Goal: Obtain resource: Obtain resource

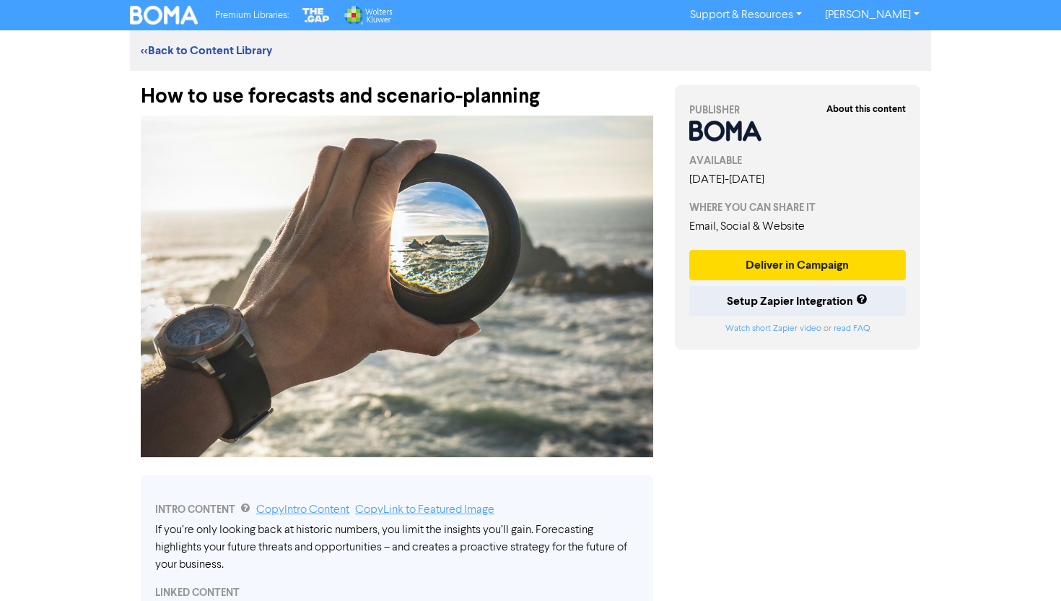
click at [508, 104] on div "How to use forecasts and scenario-planning" at bounding box center [397, 90] width 513 height 38
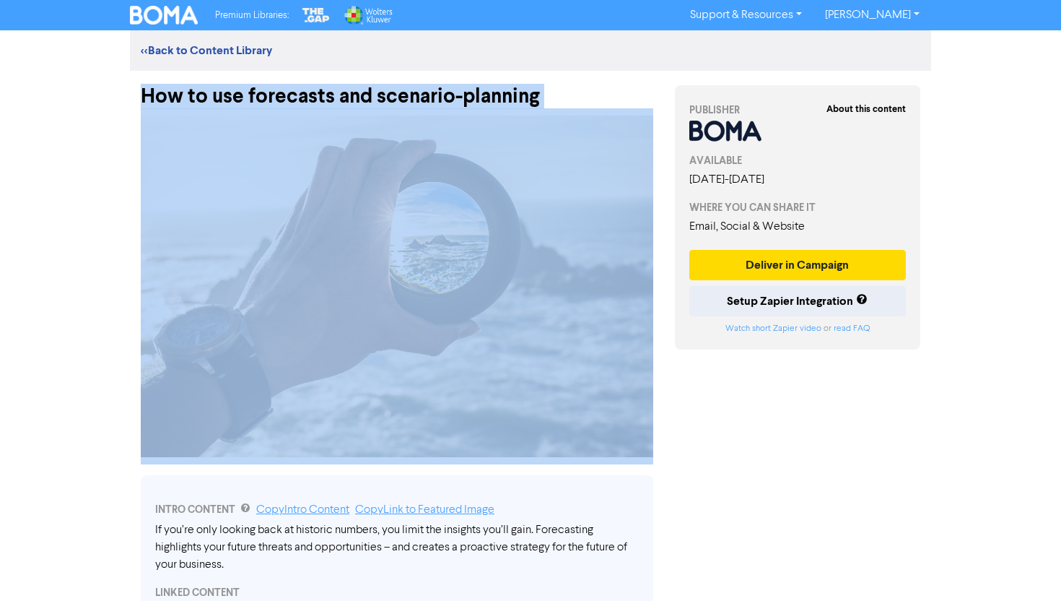
click at [508, 104] on div "How to use forecasts and scenario-planning" at bounding box center [397, 90] width 513 height 38
copy div "How to use forecasts and scenario-planning"
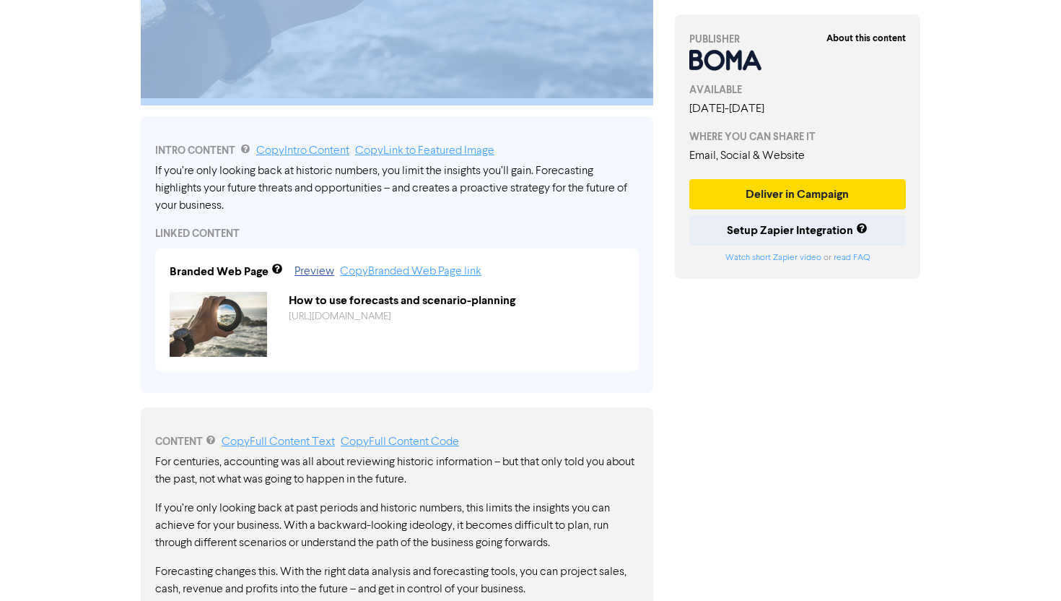
scroll to position [700, 0]
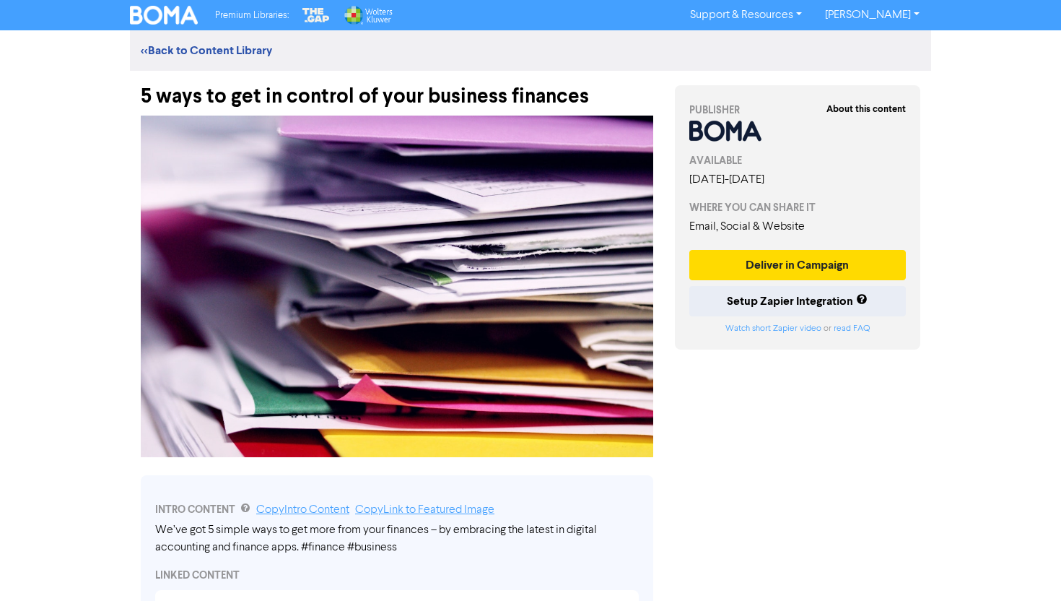
click at [505, 97] on div "5 ways to get in control of your business finances" at bounding box center [397, 90] width 513 height 38
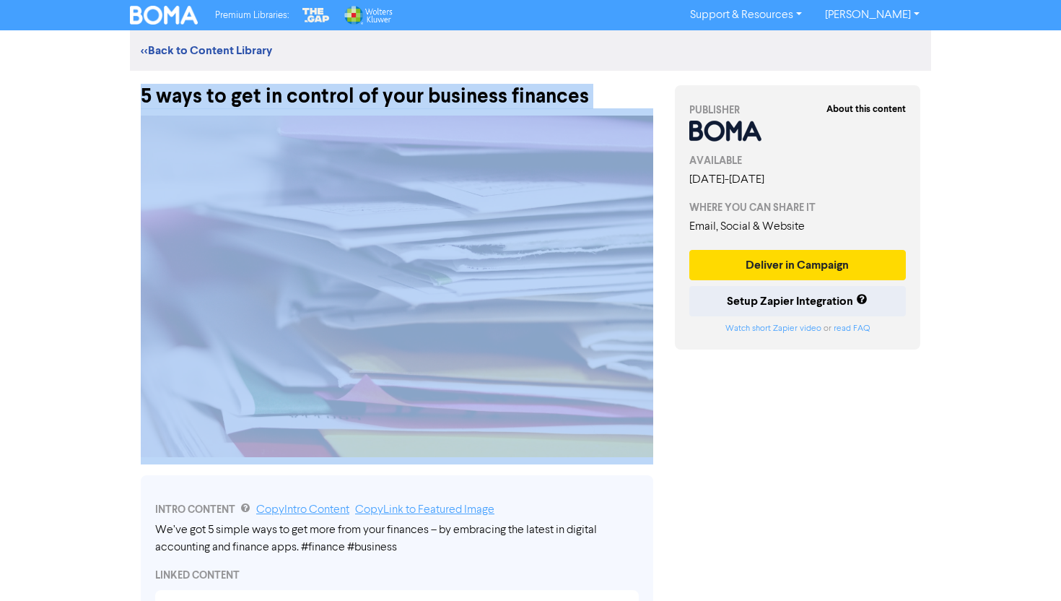
click at [505, 97] on div "5 ways to get in control of your business finances" at bounding box center [397, 90] width 513 height 38
copy div "5 ways to get in control of your business finances"
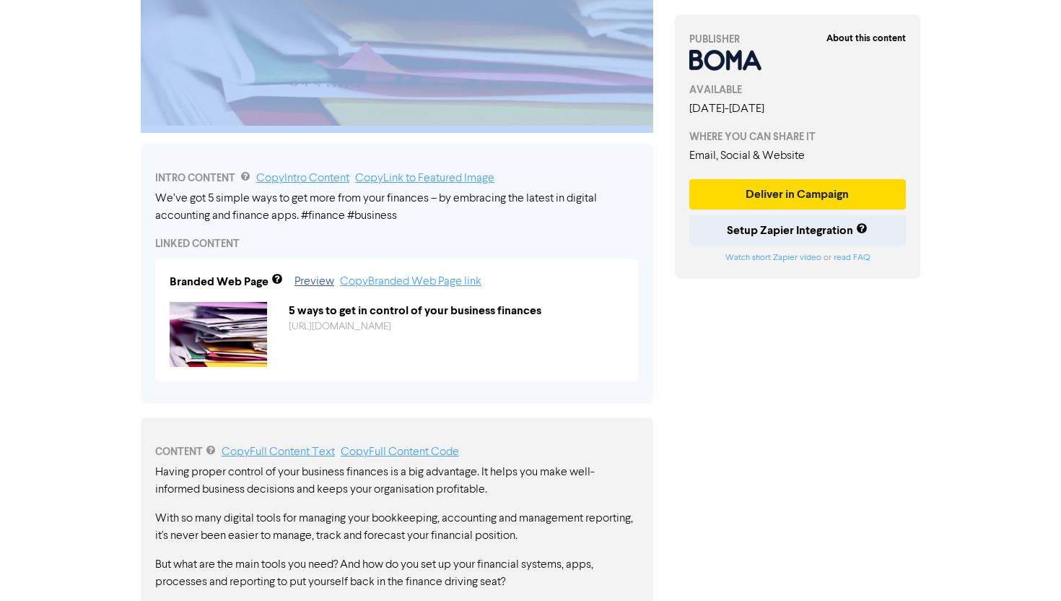
scroll to position [333, 0]
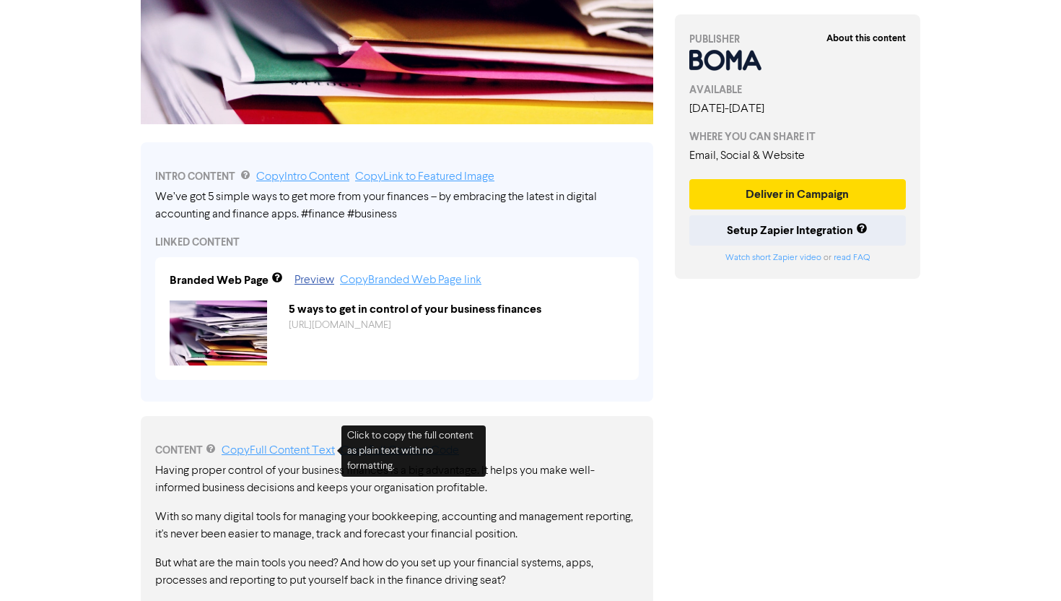
click at [309, 448] on link "Copy Full Content Text" at bounding box center [278, 451] width 113 height 12
